Goal: Complete application form

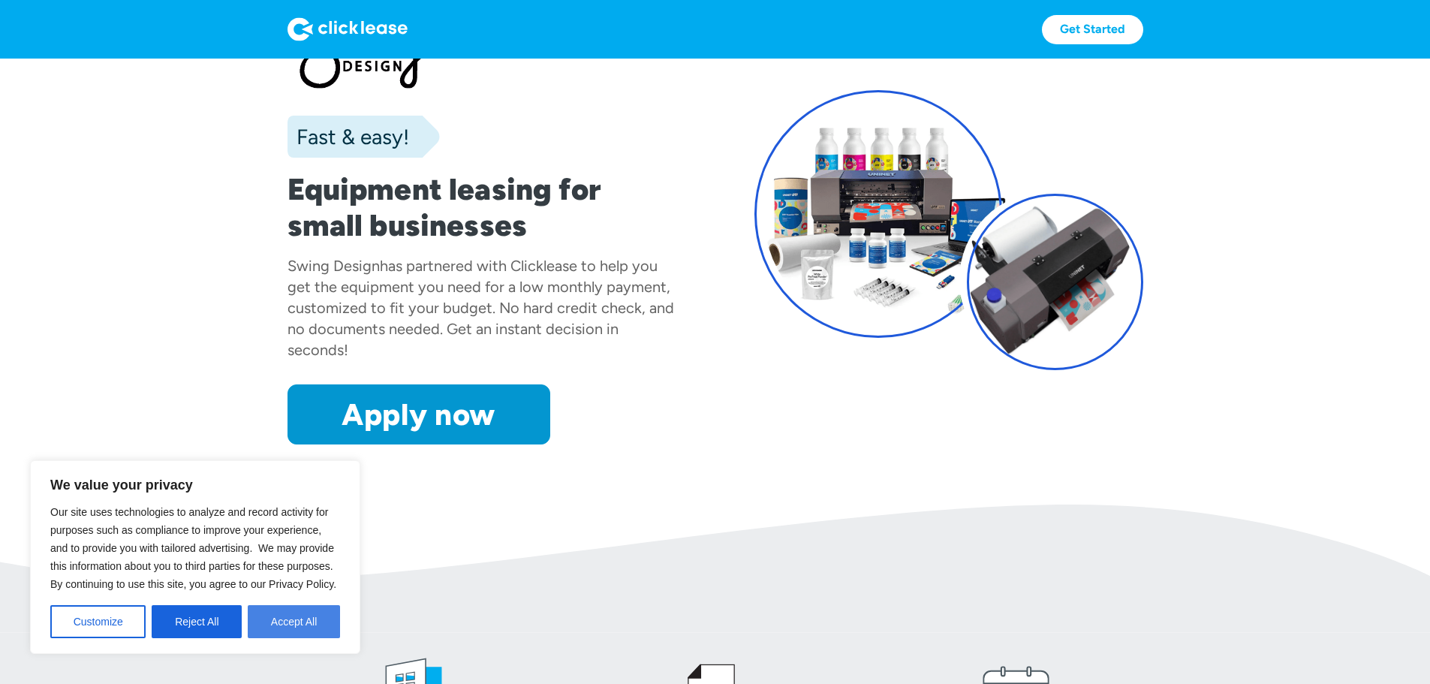
click at [314, 624] on button "Accept All" at bounding box center [294, 621] width 92 height 33
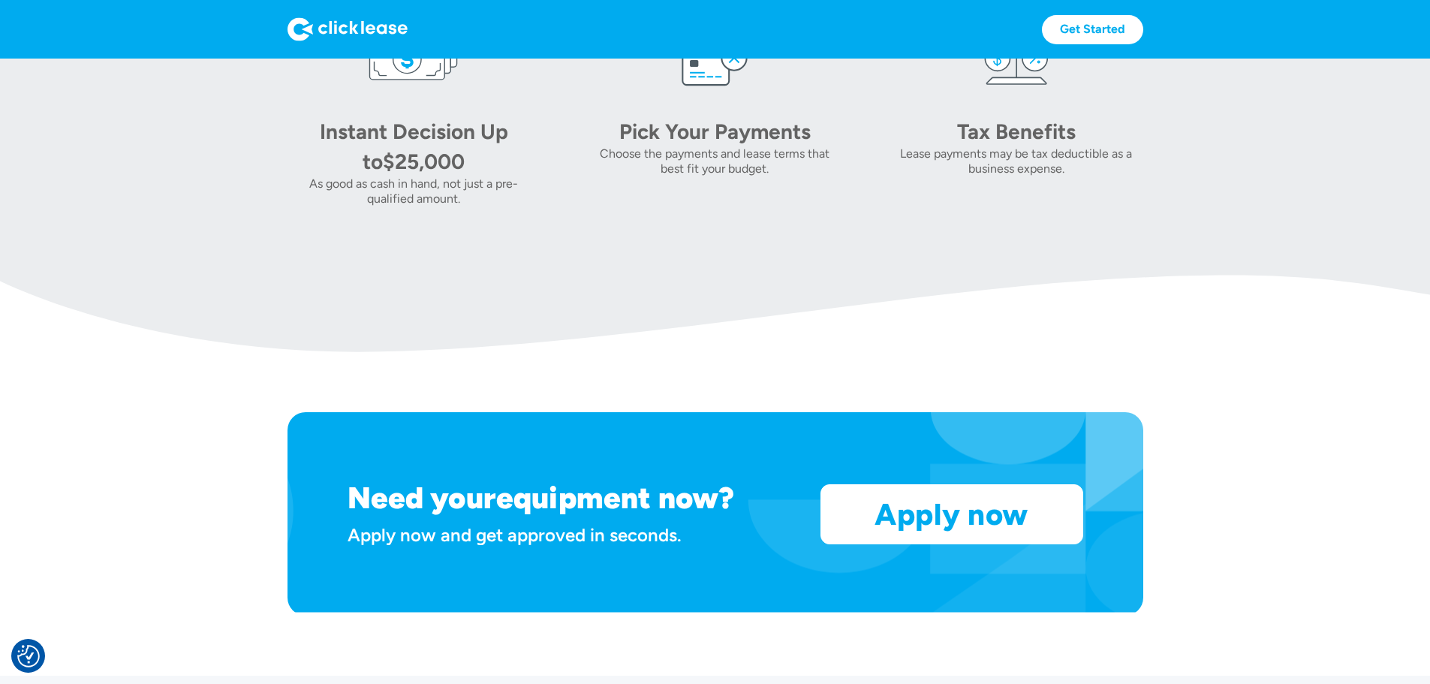
scroll to position [1201, 0]
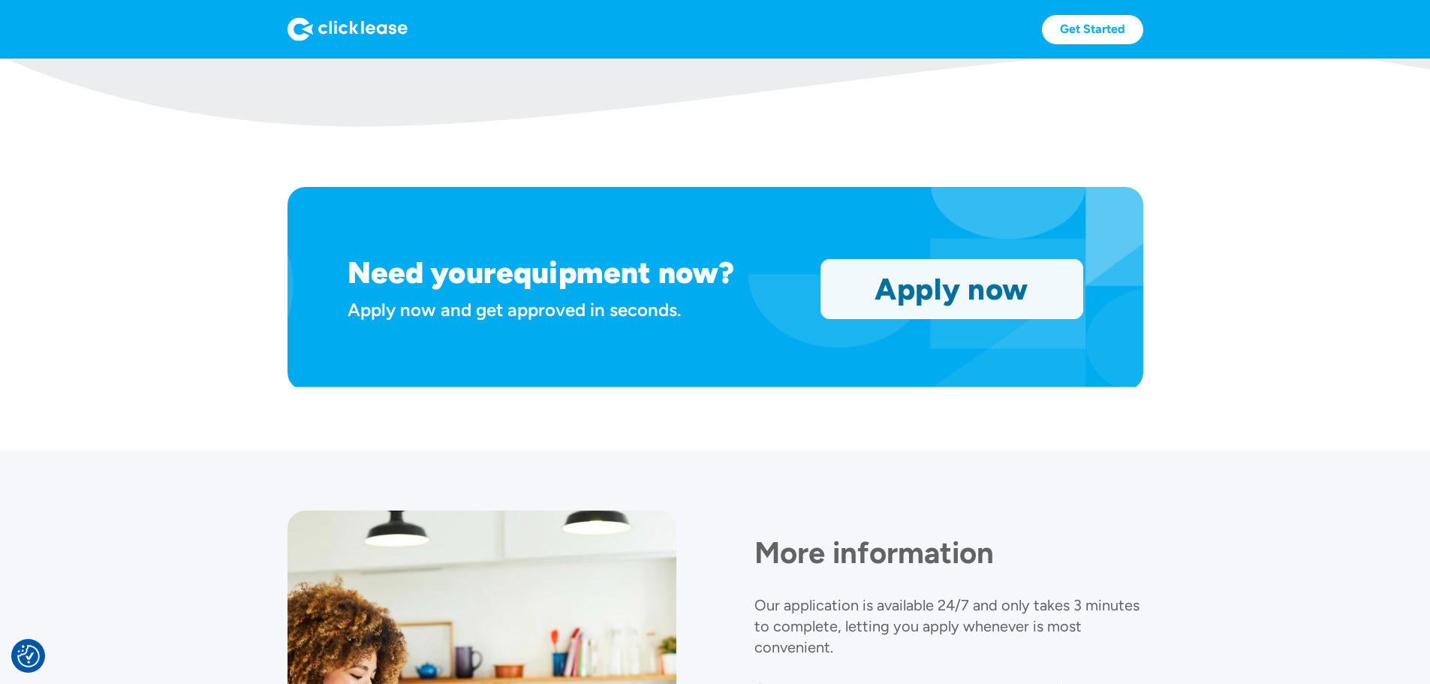
click at [1066, 318] on link "Apply now" at bounding box center [951, 289] width 261 height 59
